Goal: Transaction & Acquisition: Purchase product/service

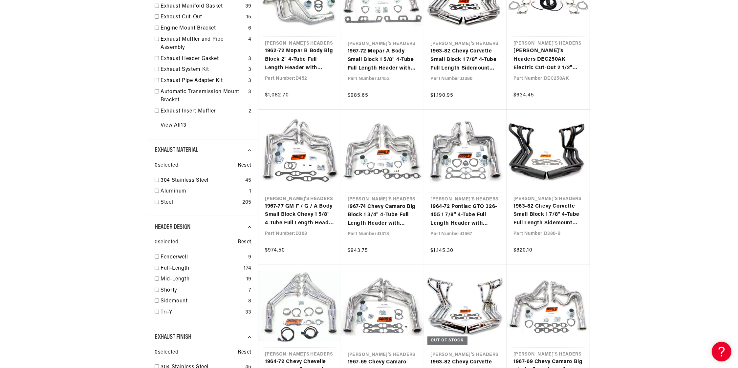
scroll to position [309, 0]
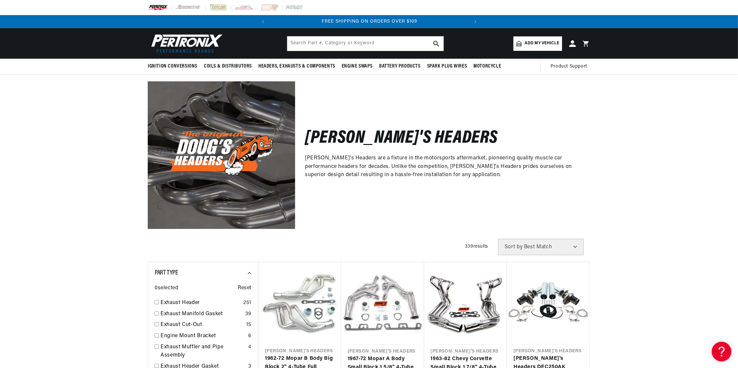
click at [546, 246] on select "Best Match Featured Name, A-Z Name, Z-A Price, Low to High Price, High to Low" at bounding box center [541, 247] width 86 height 16
click at [612, 215] on div "Doug's Headers Doug's Headers are a fixture in the motorsports aftermarket, pio…" at bounding box center [369, 152] width 738 height 154
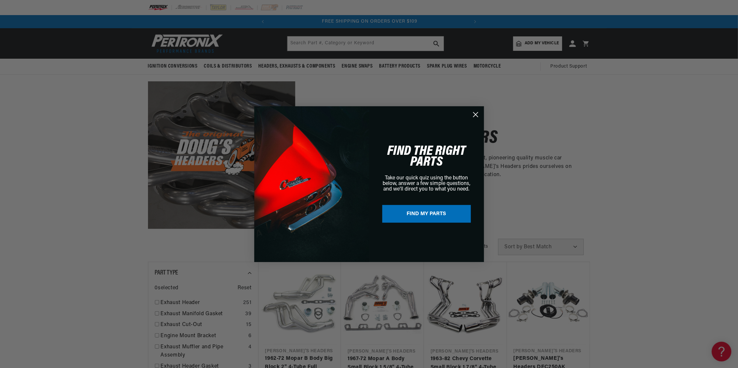
click at [683, 89] on div "Close dialog FIND THE RIGHT PARTS Take our quick quiz using the button below, a…" at bounding box center [369, 184] width 738 height 368
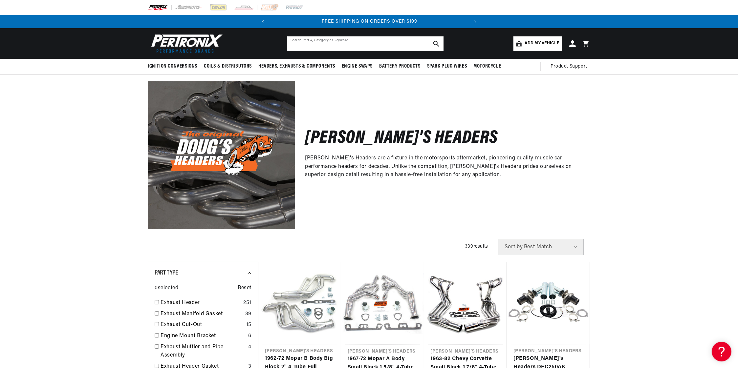
click at [353, 42] on input "text" at bounding box center [365, 43] width 156 height 14
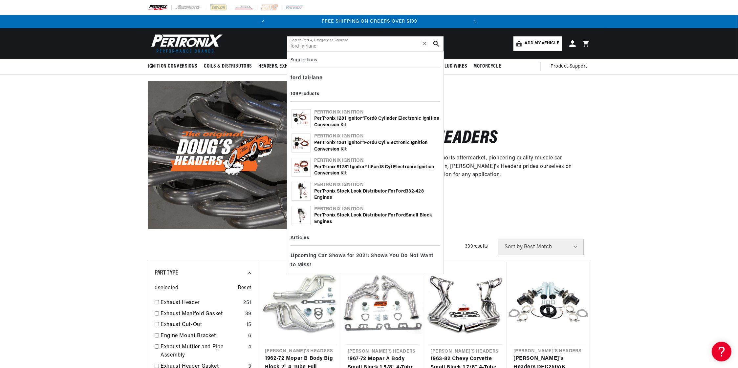
type input "ford fairlane"
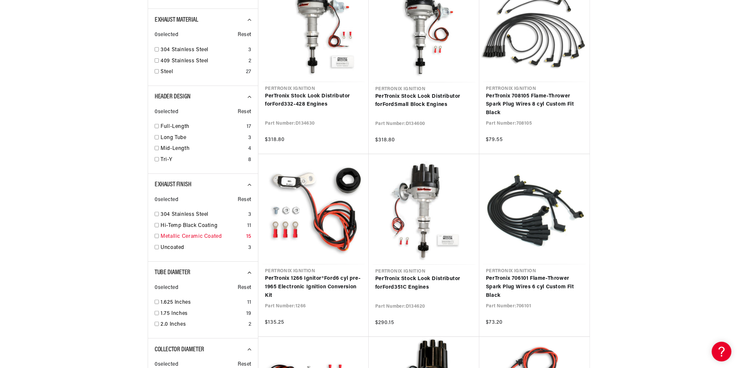
scroll to position [0, 198]
click at [174, 246] on link "Uncoated" at bounding box center [202, 248] width 85 height 9
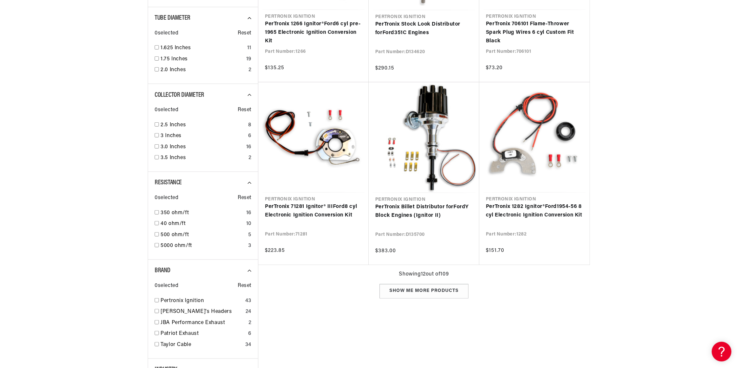
scroll to position [592, 0]
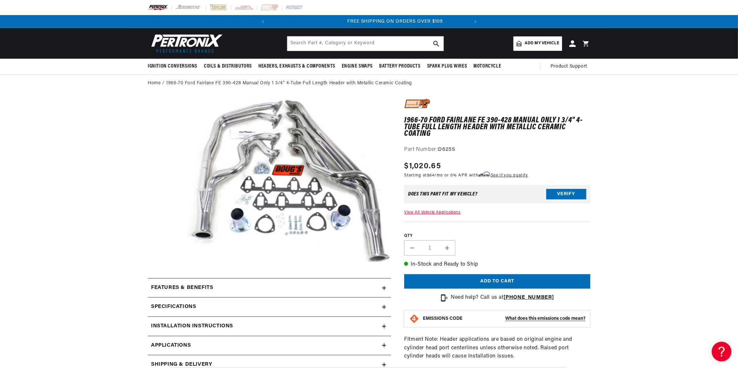
scroll to position [0, 198]
click at [163, 278] on button "Open media 1 in modal" at bounding box center [163, 278] width 0 height 0
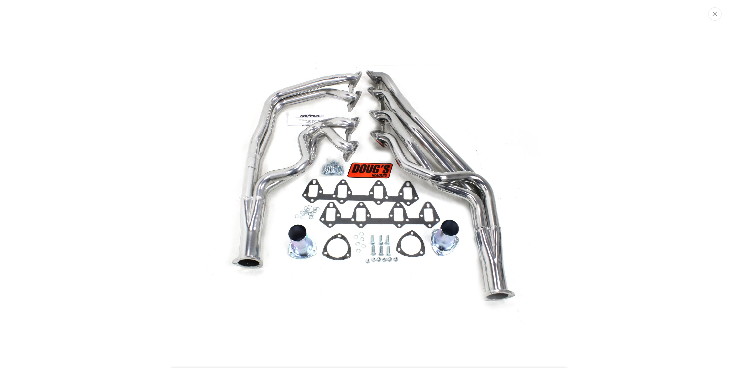
click at [275, 144] on img "Media gallery" at bounding box center [369, 184] width 354 height 279
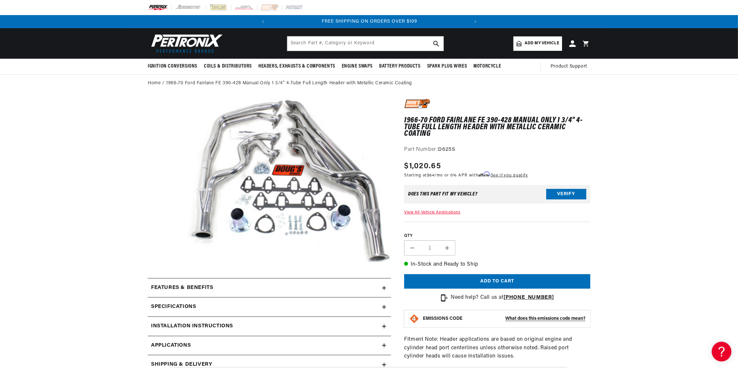
scroll to position [16, 0]
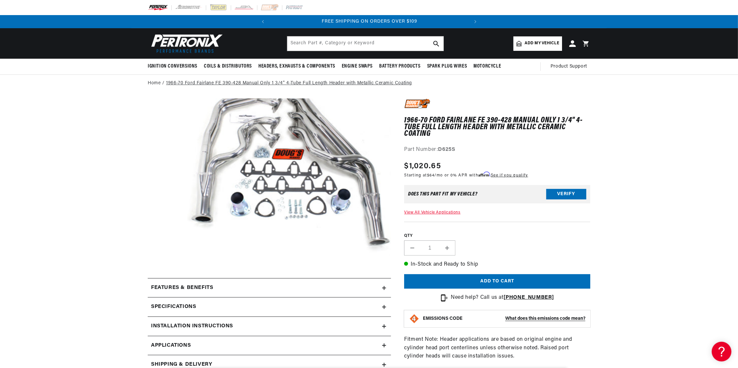
click at [200, 83] on link "1966-70 Ford Fairlane FE 390-428 Manual Only 1 3/4" 4-Tube Full Length Header w…" at bounding box center [289, 83] width 246 height 7
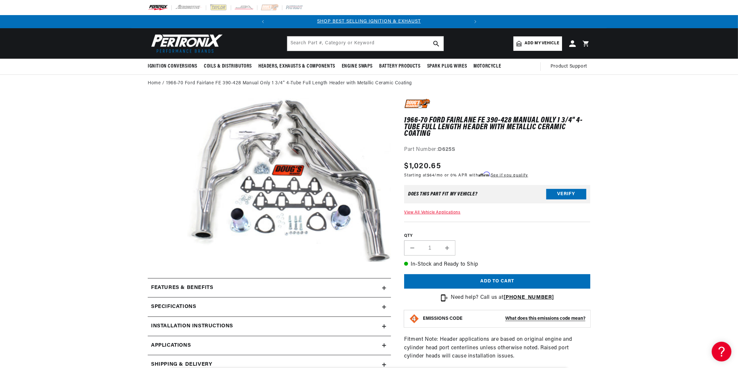
drag, startPoint x: 55, startPoint y: 285, endPoint x: 75, endPoint y: 228, distance: 61.1
click at [56, 282] on section "1966-70 Ford Fairlane FE 390-428 Manual Only 1 3/4" 4-Tube Full Length Header w…" at bounding box center [369, 324] width 738 height 464
click at [198, 81] on link "1966-70 Ford Fairlane FE 390-428 Manual Only 1 3/4" 4-Tube Full Length Header w…" at bounding box center [289, 83] width 246 height 7
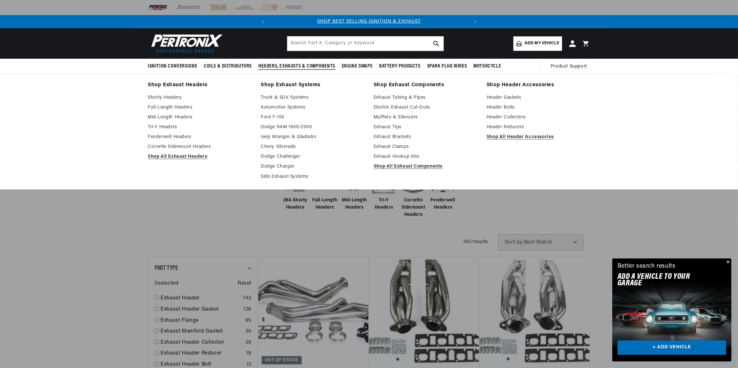
click at [278, 64] on span "Headers, Exhausts & Components" at bounding box center [296, 66] width 77 height 7
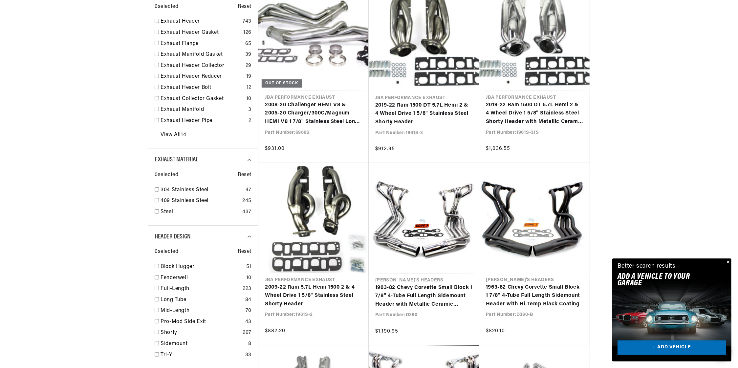
scroll to position [283, 0]
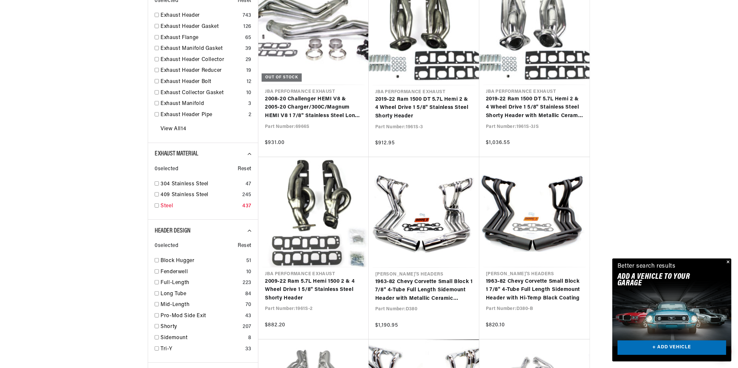
click at [159, 204] on div "Steel 437" at bounding box center [203, 207] width 97 height 11
checkbox input "true"
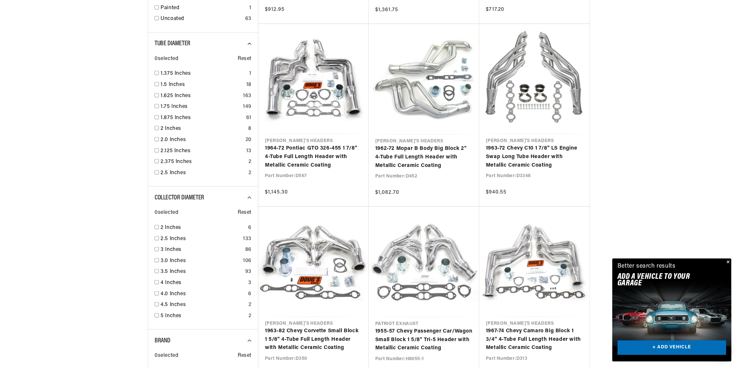
scroll to position [720, 0]
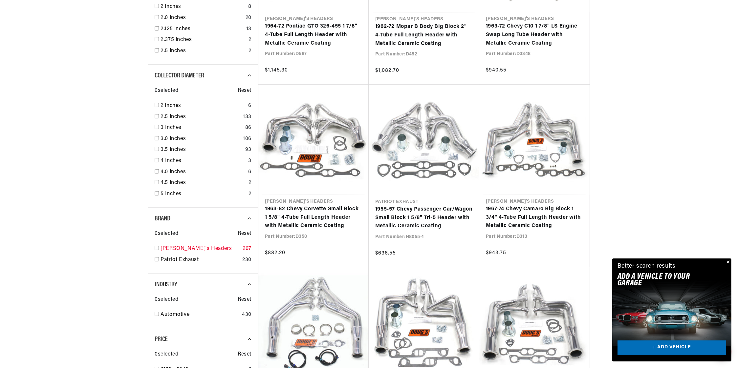
click at [166, 246] on link "[PERSON_NAME]'s Headers" at bounding box center [199, 249] width 79 height 9
checkbox input "true"
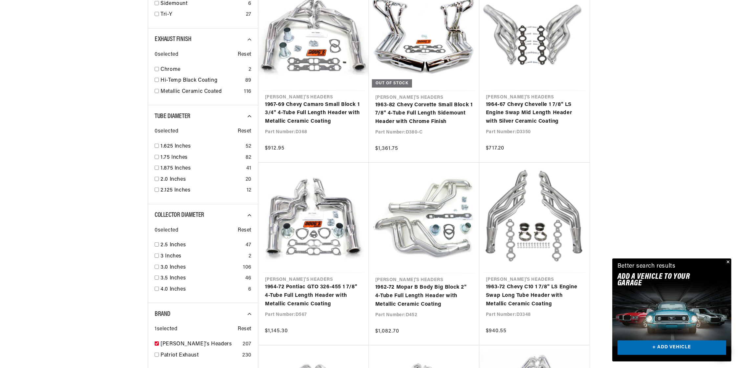
scroll to position [463, 0]
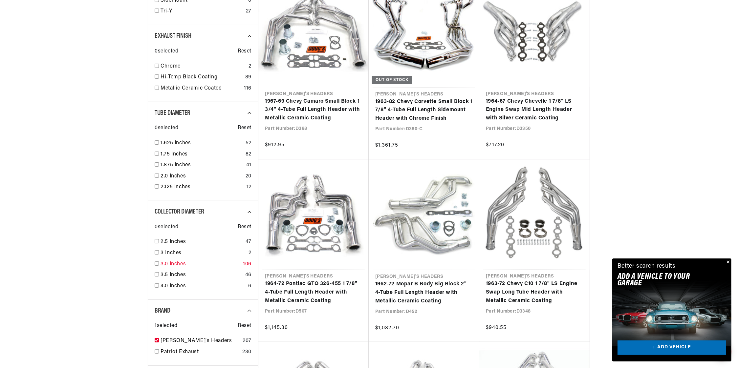
click at [164, 266] on link "3.0 Inches" at bounding box center [200, 264] width 80 height 9
checkbox input "true"
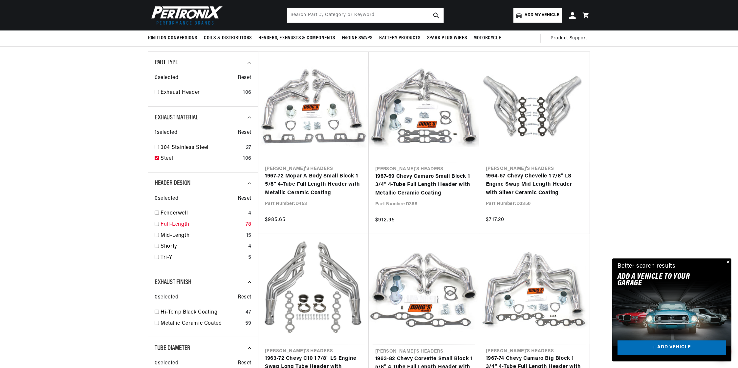
click at [163, 225] on link "Full-Length" at bounding box center [201, 224] width 82 height 9
checkbox input "true"
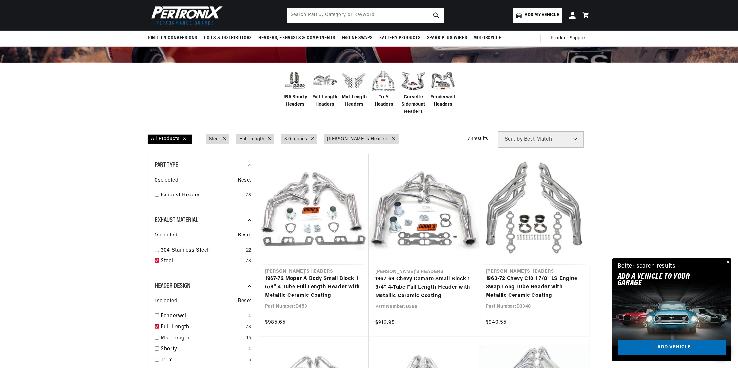
scroll to position [0, 198]
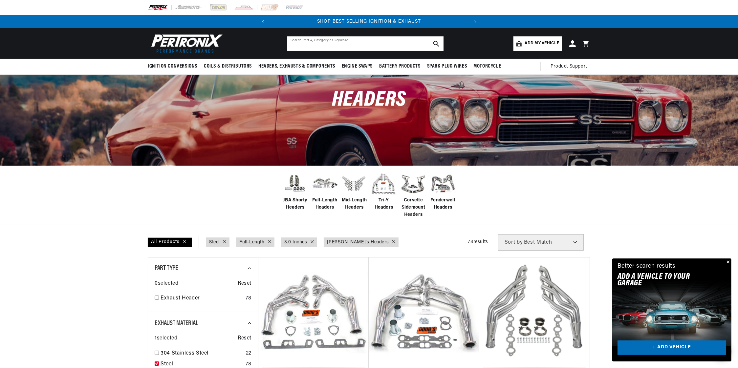
click at [314, 44] on input "text" at bounding box center [365, 43] width 156 height 14
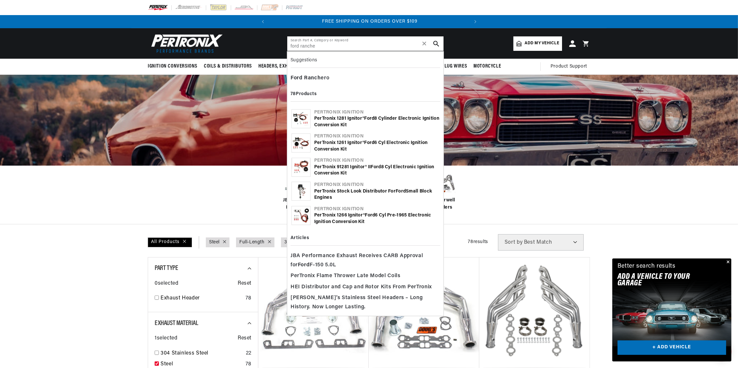
scroll to position [0, 198]
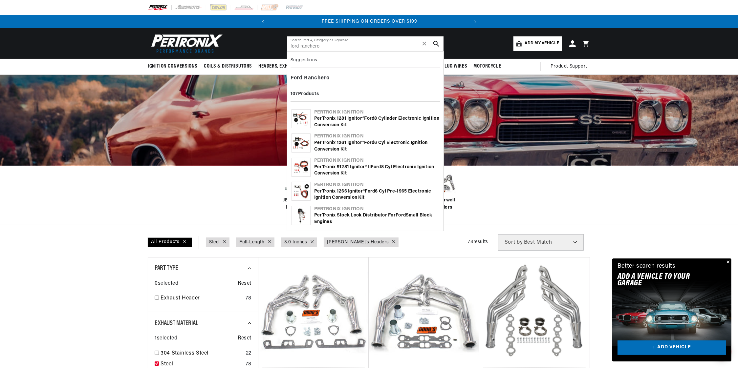
type input "ford ranchero"
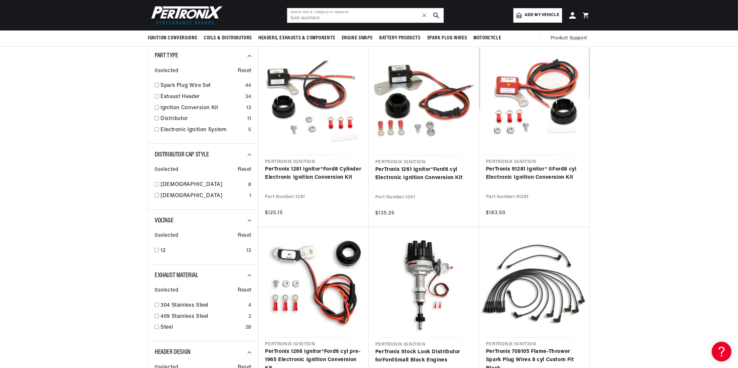
scroll to position [51, 0]
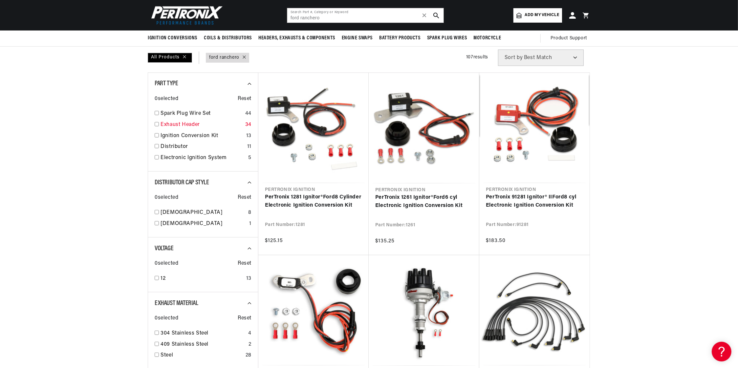
click at [176, 123] on link "Exhaust Header" at bounding box center [201, 125] width 82 height 9
checkbox input "true"
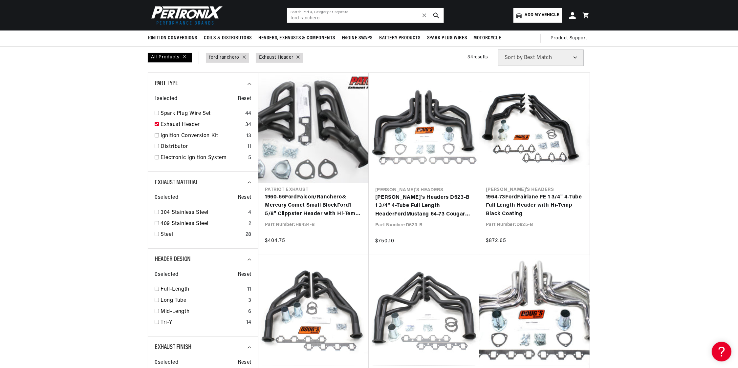
scroll to position [0, 198]
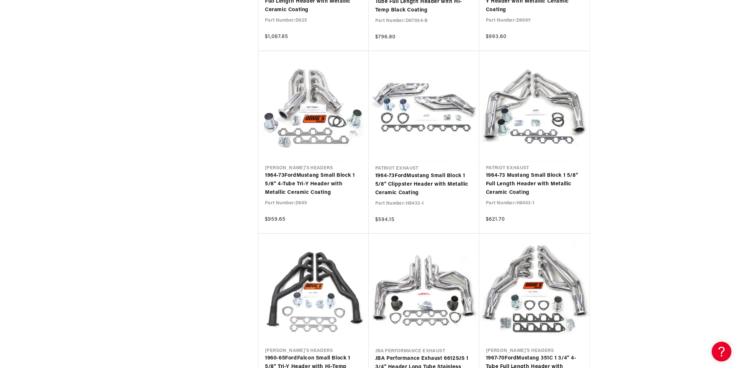
scroll to position [1235, 0]
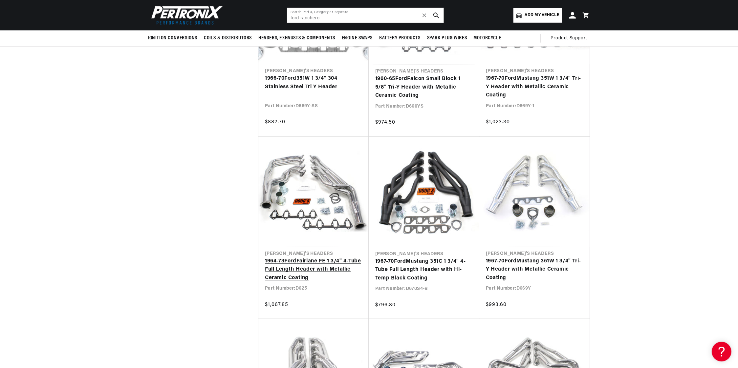
click at [337, 257] on link "1964-73 Ford Fairlane FE 1 3/4" 4-Tube Full Length Header with Metallic Ceramic…" at bounding box center [313, 269] width 97 height 25
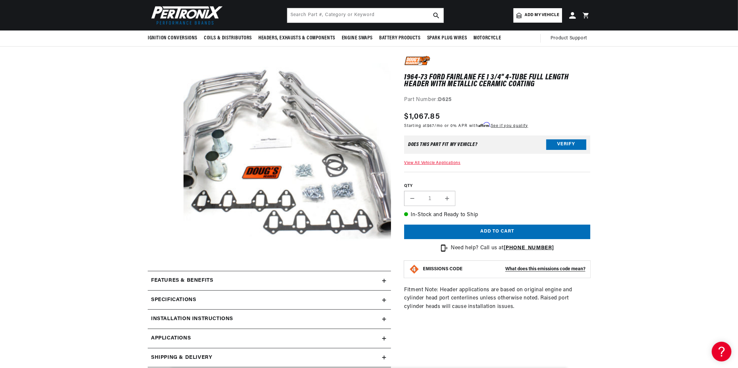
click at [87, 224] on section "1964-73 Ford Fairlane FE 1 3/4" 4-Tube Full Length Header with Metallic Ceramic…" at bounding box center [369, 283] width 738 height 484
click at [191, 296] on h2 "Specifications" at bounding box center [173, 300] width 45 height 9
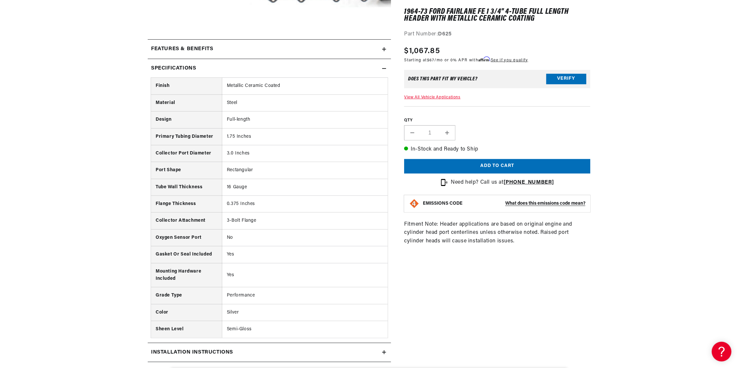
scroll to position [437, 0]
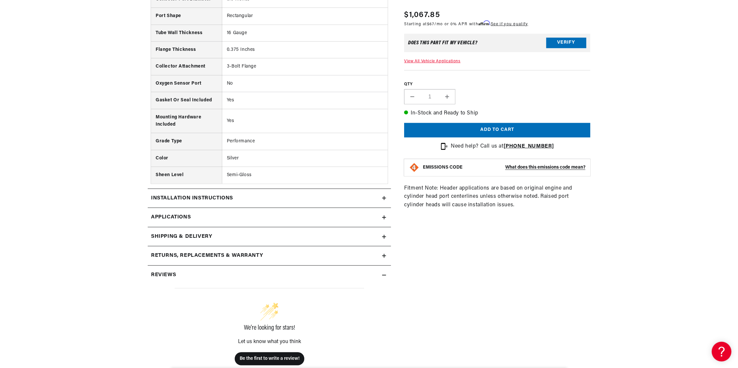
click at [176, 196] on h2 "Installation instructions" at bounding box center [192, 198] width 82 height 9
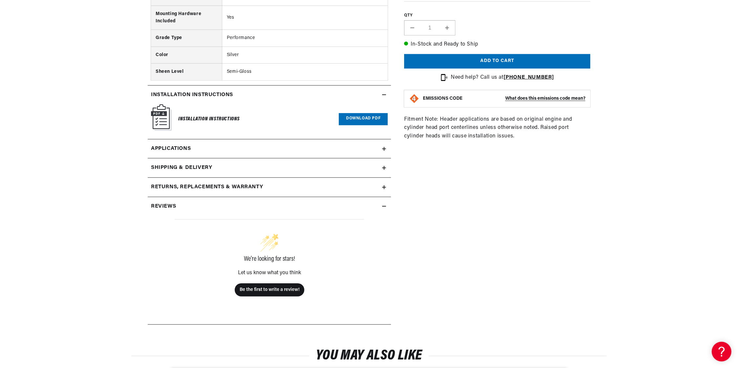
click at [178, 151] on span "Applications" at bounding box center [171, 149] width 40 height 9
